Goal: Task Accomplishment & Management: Manage account settings

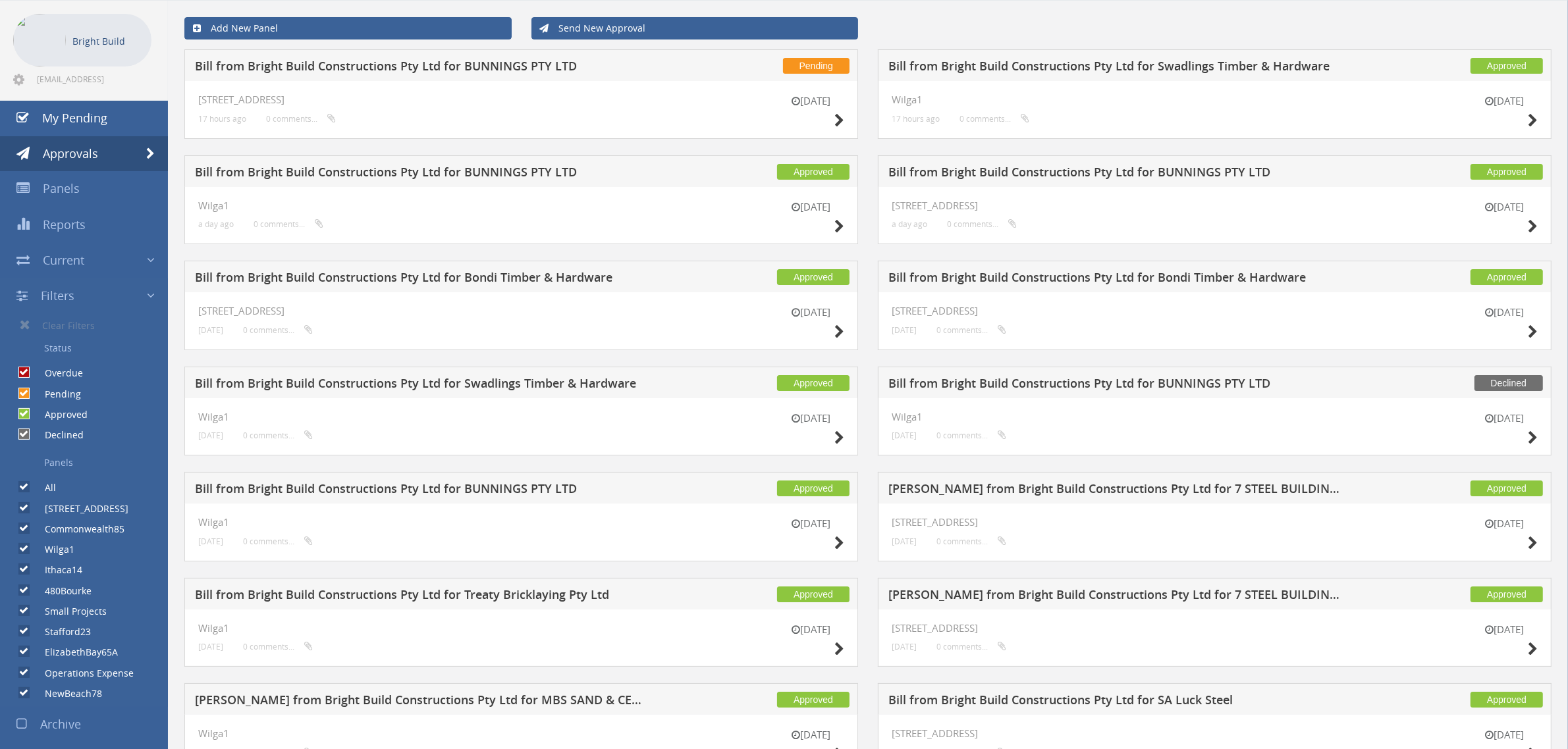
scroll to position [25, 0]
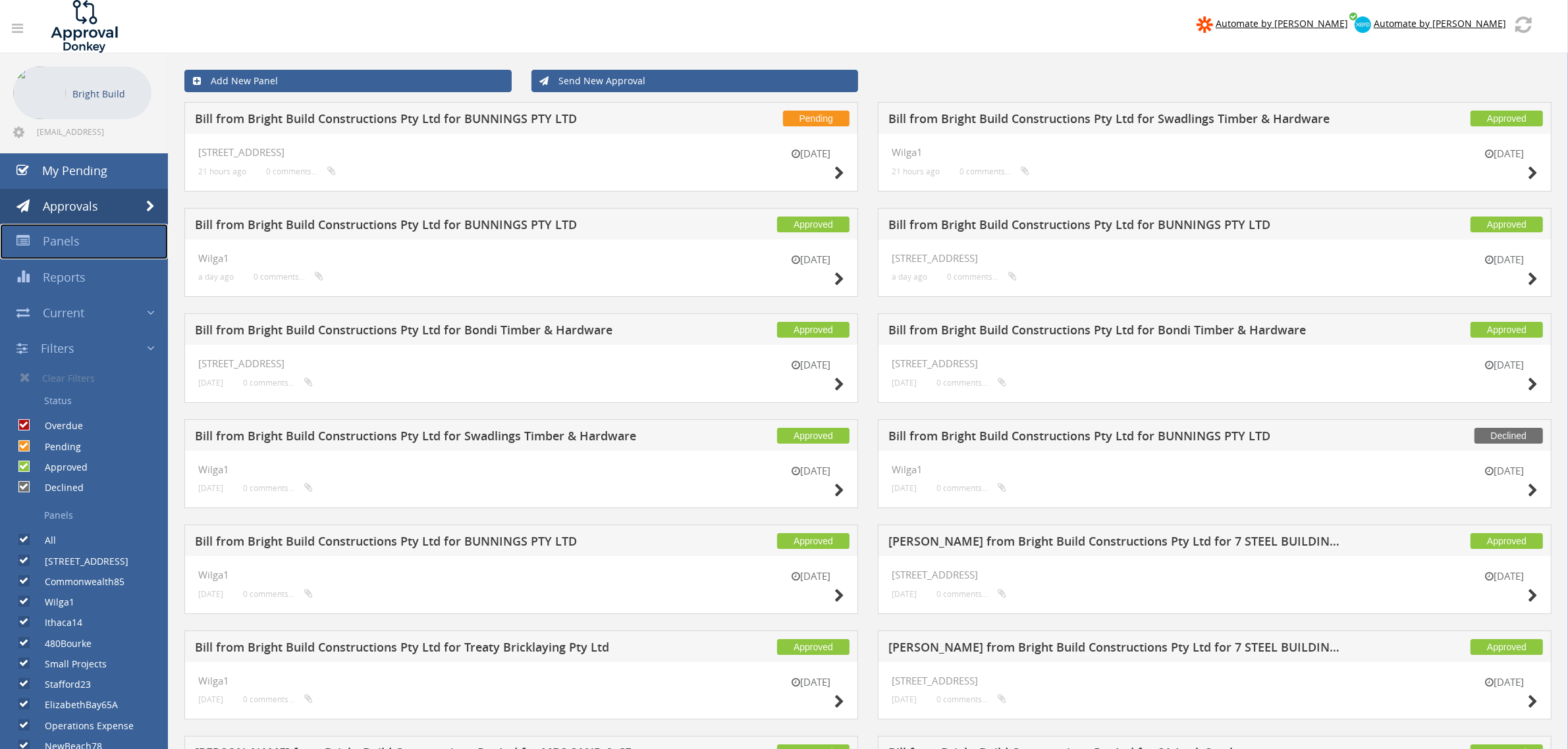
click at [67, 247] on span "Panels" at bounding box center [61, 240] width 37 height 16
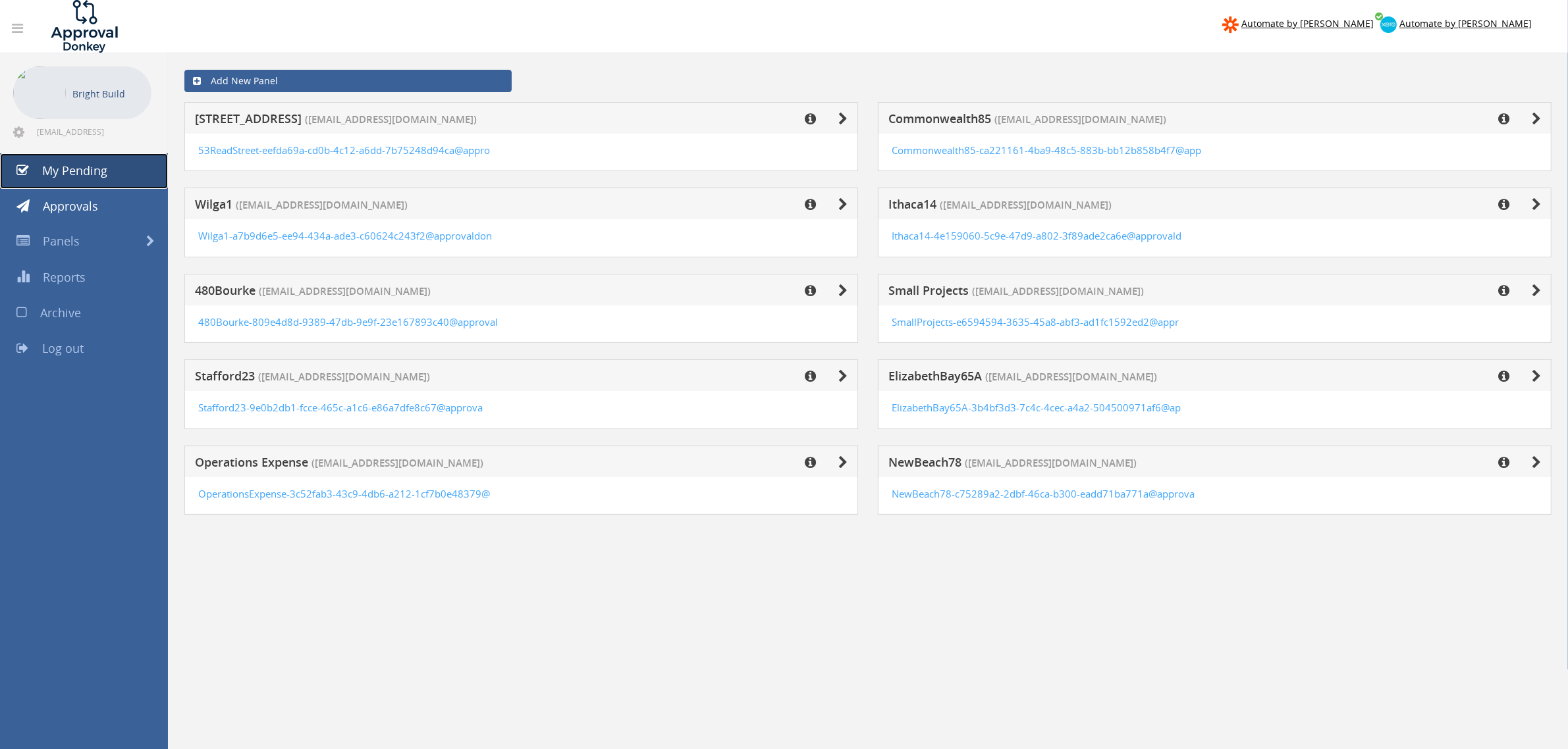
click at [111, 156] on link "My Pending" at bounding box center [84, 171] width 168 height 35
